Goal: Information Seeking & Learning: Find specific fact

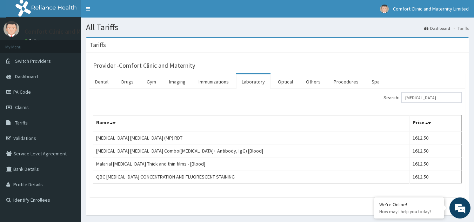
click at [433, 98] on input "[MEDICAL_DATA]" at bounding box center [431, 97] width 60 height 11
type input "m"
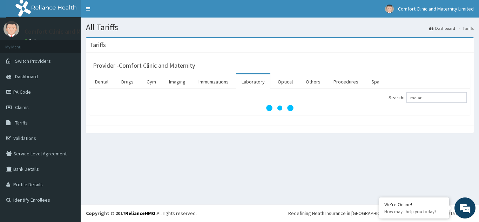
type input "[MEDICAL_DATA]"
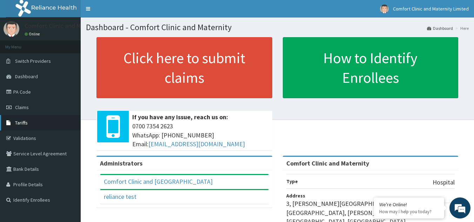
click at [39, 119] on link "Tariffs" at bounding box center [40, 122] width 81 height 15
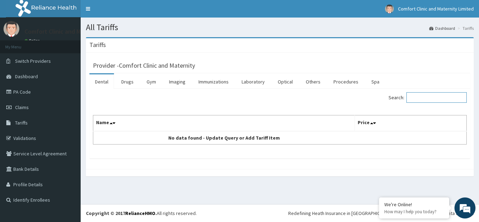
click at [422, 97] on input "Search:" at bounding box center [436, 97] width 60 height 11
type input "m"
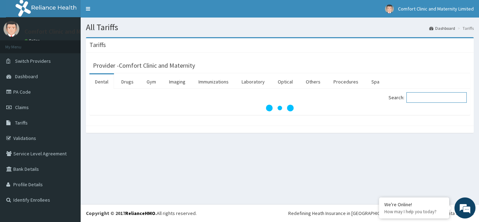
type input "k"
type input "[MEDICAL_DATA]"
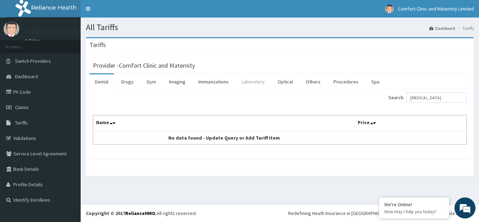
click at [259, 80] on link "Laboratory" at bounding box center [253, 81] width 34 height 15
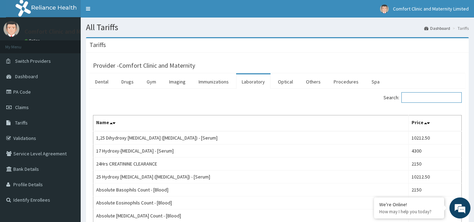
click at [411, 98] on input "Search:" at bounding box center [431, 97] width 60 height 11
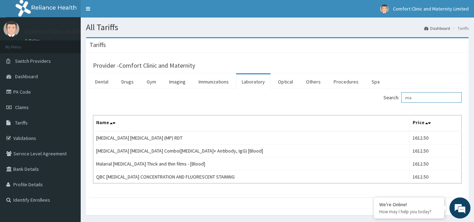
type input "m"
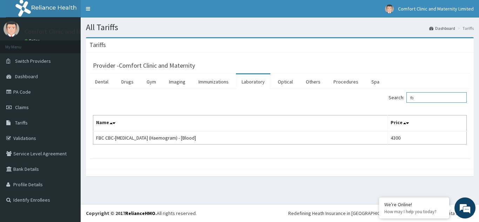
type input "f"
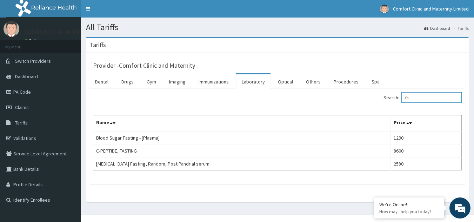
type input "f"
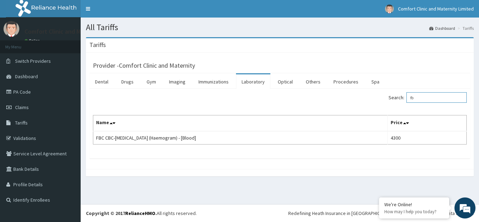
type input "f"
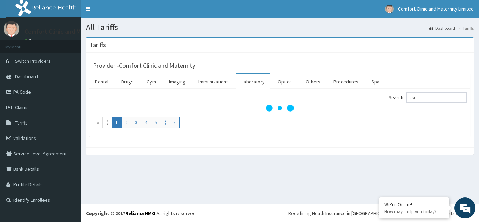
click at [411, 98] on label "Search: esr" at bounding box center [428, 97] width 78 height 11
click at [411, 98] on input "esr" at bounding box center [436, 97] width 60 height 11
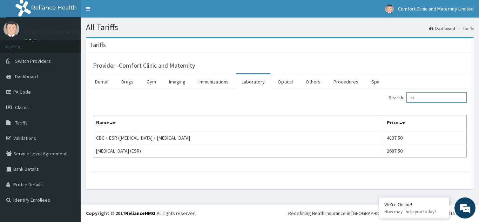
type input "e"
type input "E"
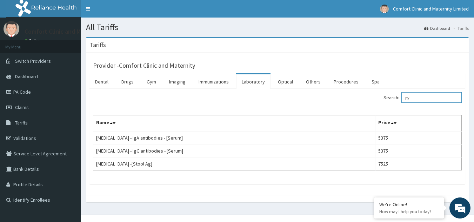
type input "p"
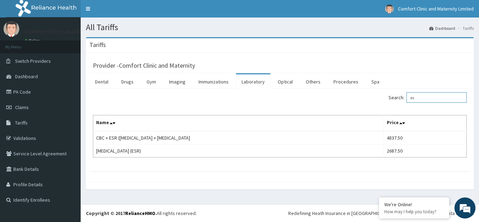
type input "e"
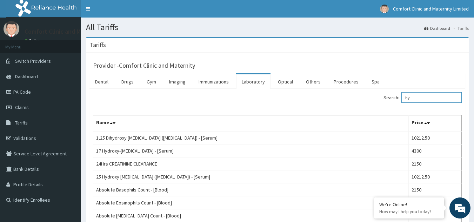
type input "h"
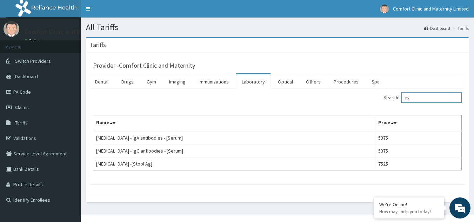
type input "p"
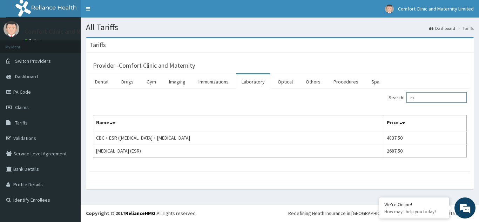
type input "e"
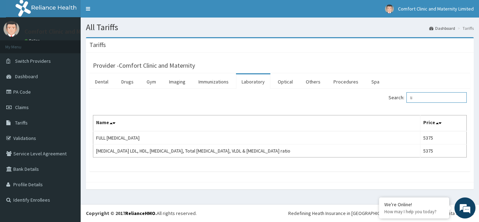
type input "l"
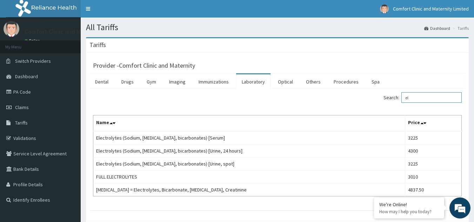
type input "e"
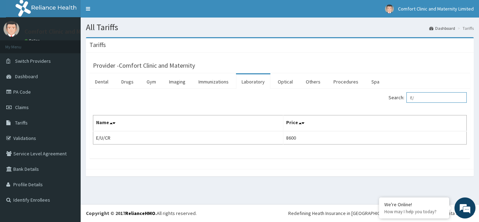
type input "E"
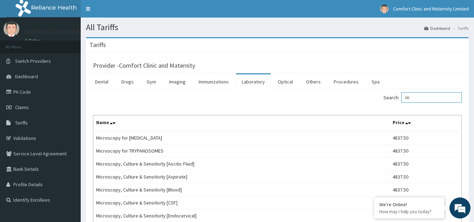
type input "M"
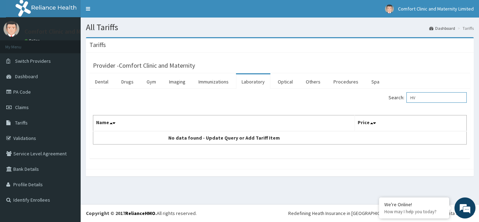
type input "H"
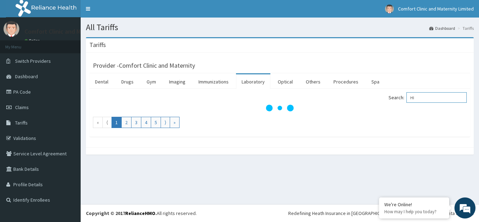
type input "H"
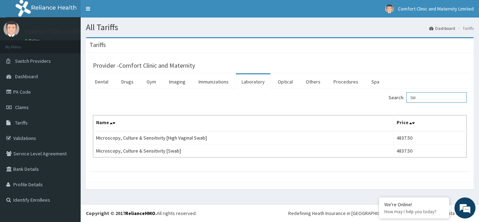
type input "S"
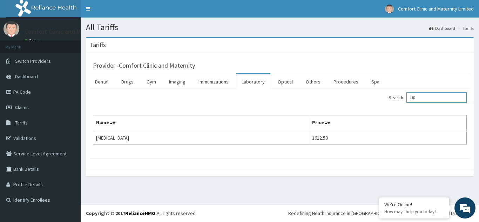
type input "U"
type input "L"
type input "H"
type input "V"
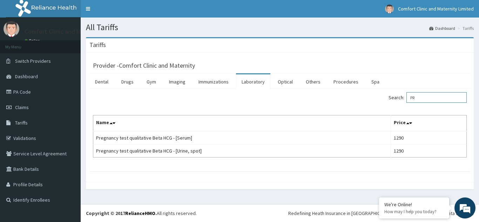
type input "P"
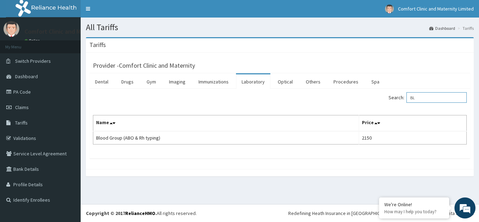
type input "B"
type input "G"
type input "B"
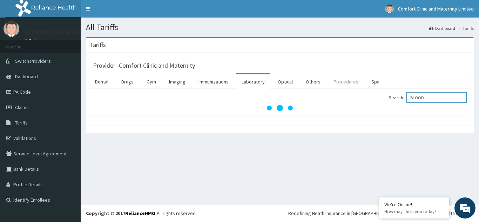
type input "BLOOD"
click at [341, 78] on link "Procedures" at bounding box center [346, 81] width 36 height 15
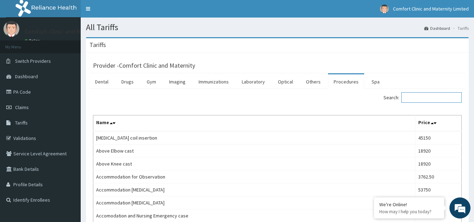
click at [414, 101] on input "Search:" at bounding box center [431, 97] width 60 height 11
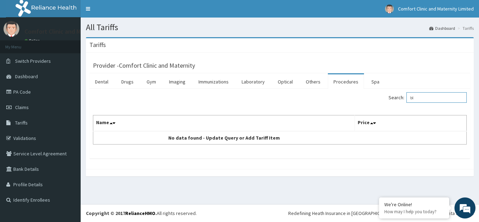
type input "b"
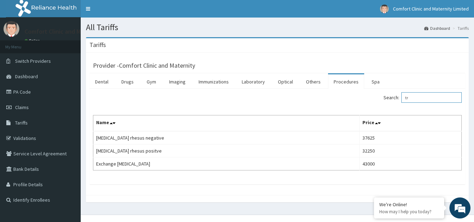
type input "t"
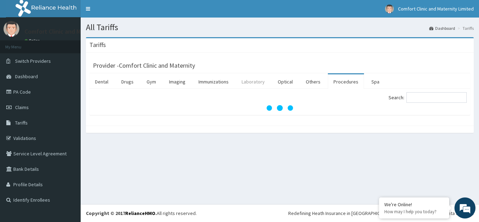
click at [260, 82] on link "Laboratory" at bounding box center [253, 81] width 34 height 15
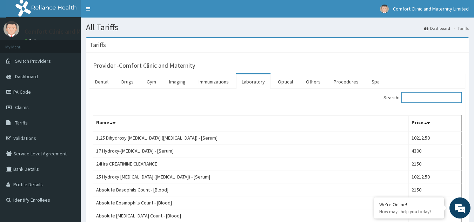
click at [414, 96] on input "Search:" at bounding box center [431, 97] width 60 height 11
type input "b"
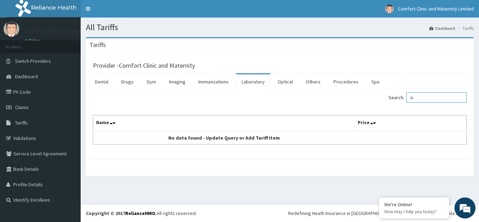
type input "b"
type input "t"
type input "f"
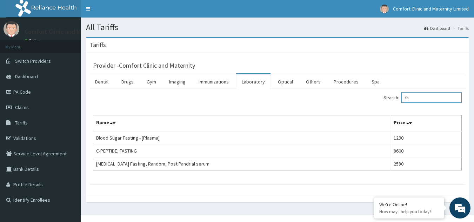
type input "f"
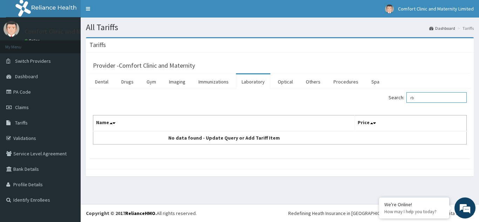
type input "r"
type input "f"
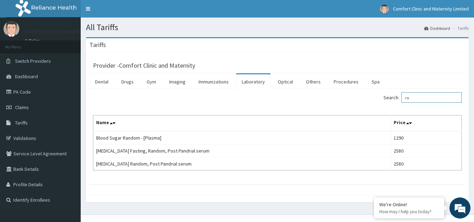
type input "r"
